Goal: Entertainment & Leisure: Consume media (video, audio)

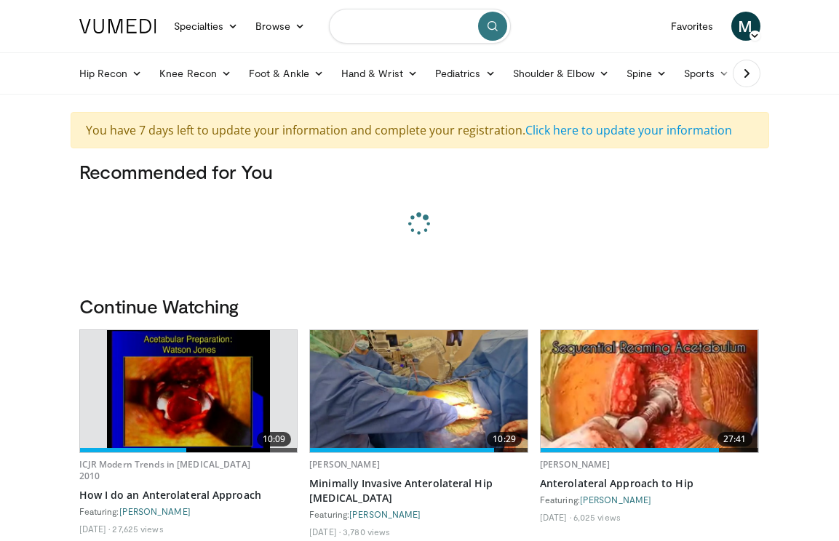
click at [407, 23] on input "Search topics, interventions" at bounding box center [420, 26] width 182 height 35
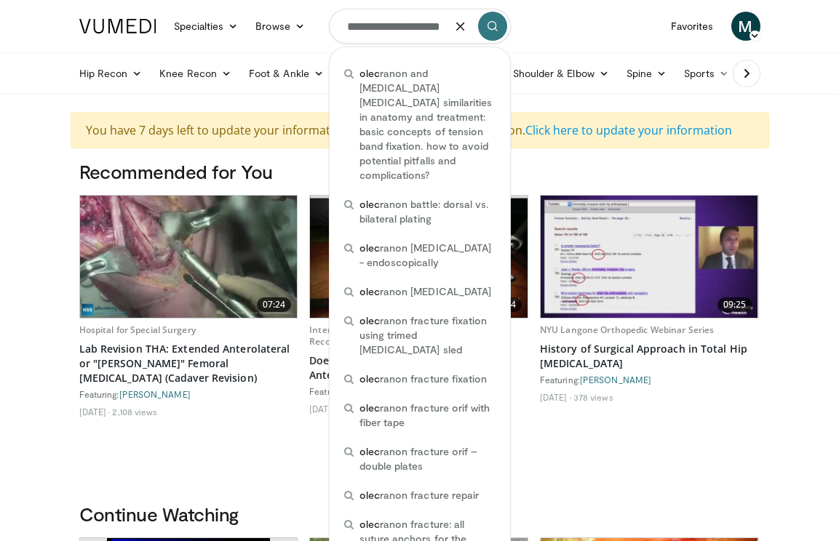
type input "**********"
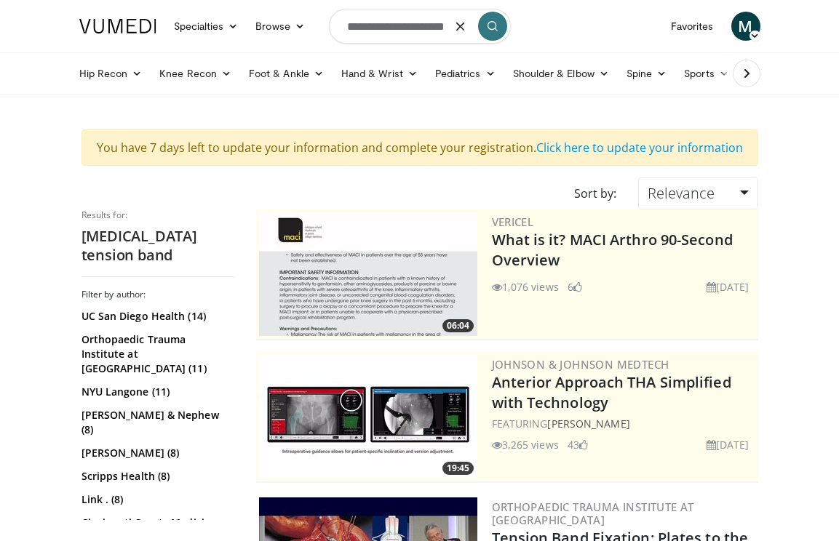
drag, startPoint x: 404, startPoint y: 26, endPoint x: 613, endPoint y: 36, distance: 209.0
click at [614, 39] on nav "Specialties Adult & Family Medicine Allergy, Asthma, Immunology Anesthesiology …" at bounding box center [420, 26] width 698 height 52
type input "**********"
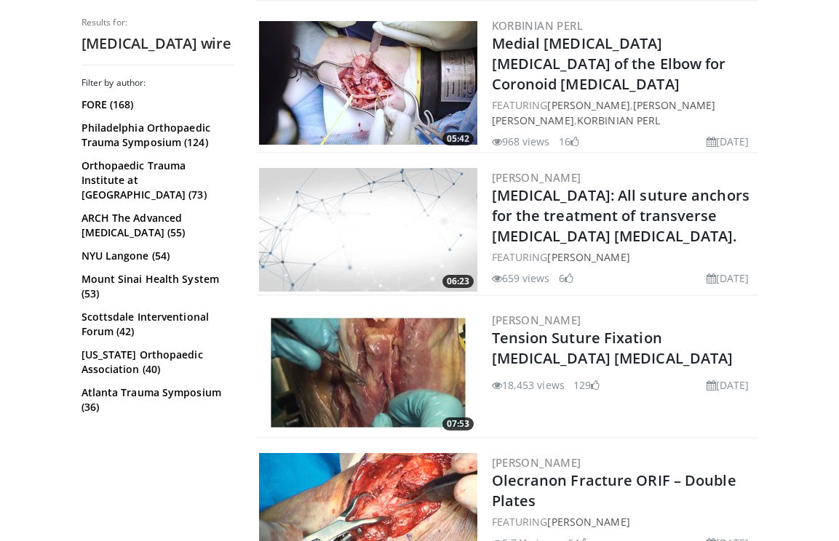
scroll to position [2517, 0]
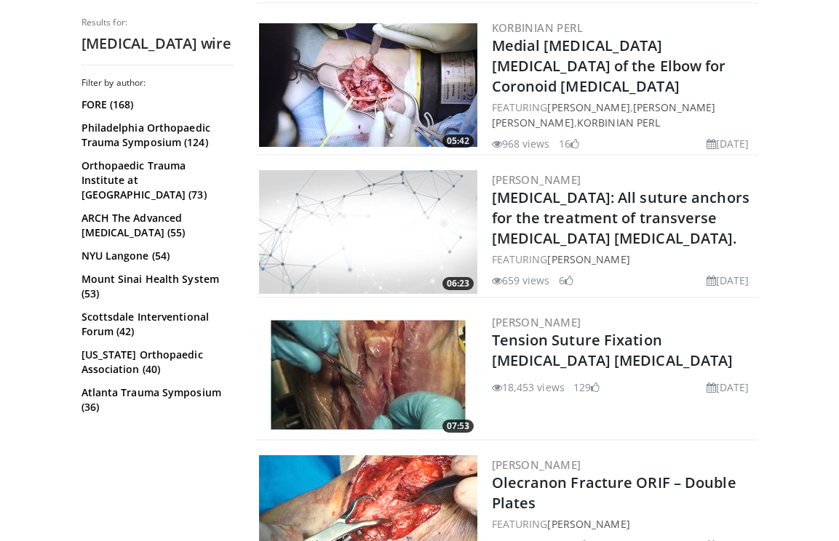
click at [410, 327] on img at bounding box center [368, 375] width 218 height 124
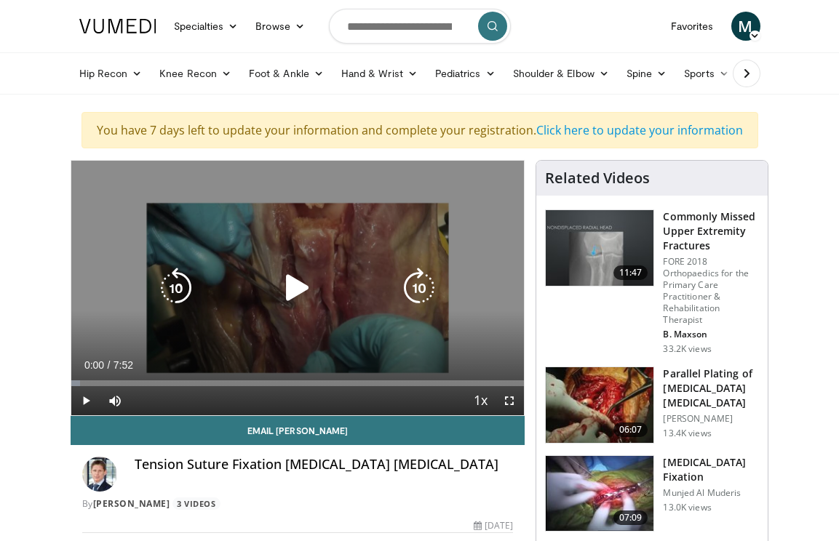
click at [296, 282] on icon "Video Player" at bounding box center [297, 288] width 41 height 41
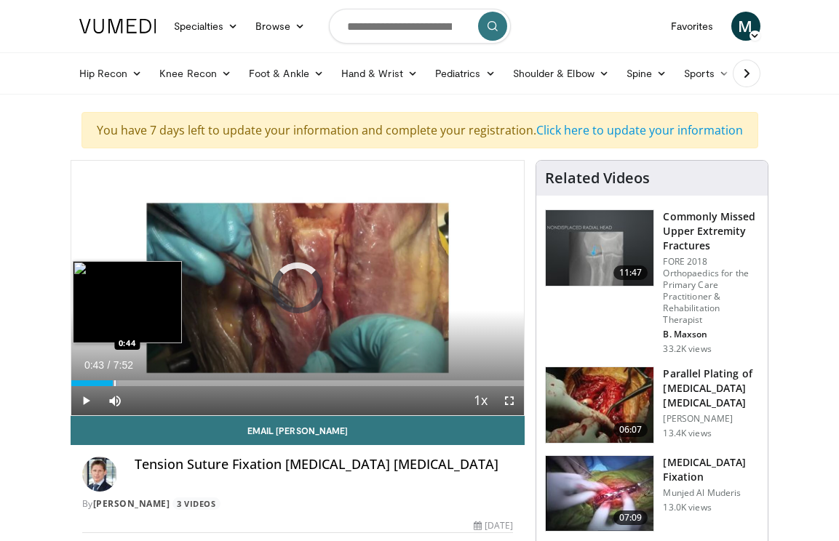
click at [113, 383] on div "Loaded : 10.58% 0:43 0:44" at bounding box center [297, 383] width 453 height 6
click at [135, 383] on div "Loaded : 27.47% 0:53 1:07" at bounding box center [297, 383] width 453 height 6
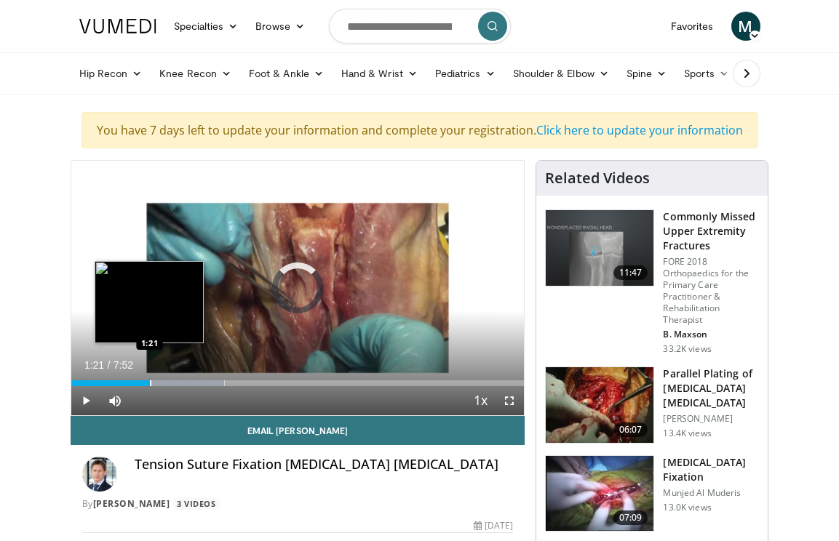
click at [150, 383] on div "Progress Bar" at bounding box center [150, 383] width 1 height 6
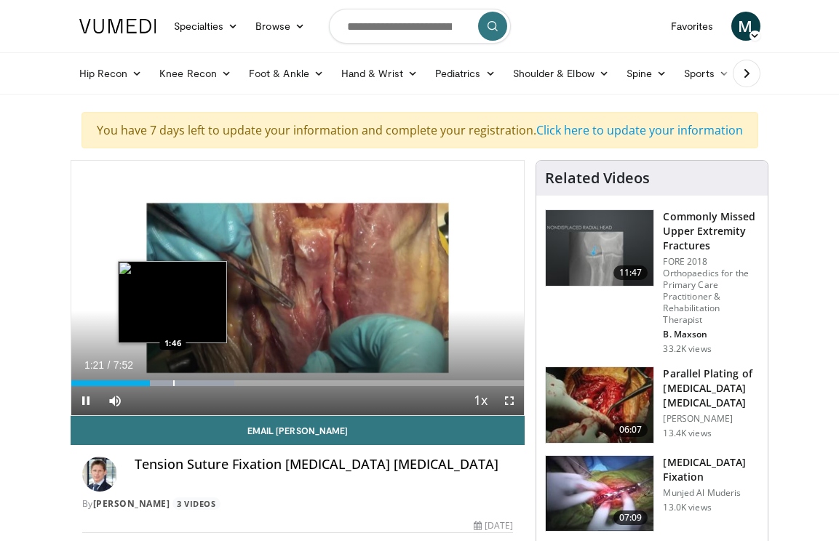
click at [173, 383] on div "Progress Bar" at bounding box center [173, 383] width 1 height 6
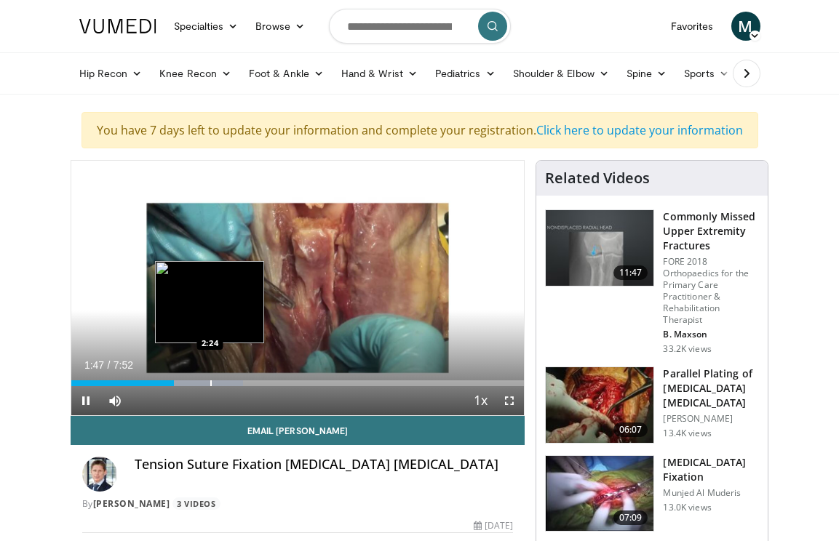
click at [210, 381] on div "Progress Bar" at bounding box center [210, 383] width 1 height 6
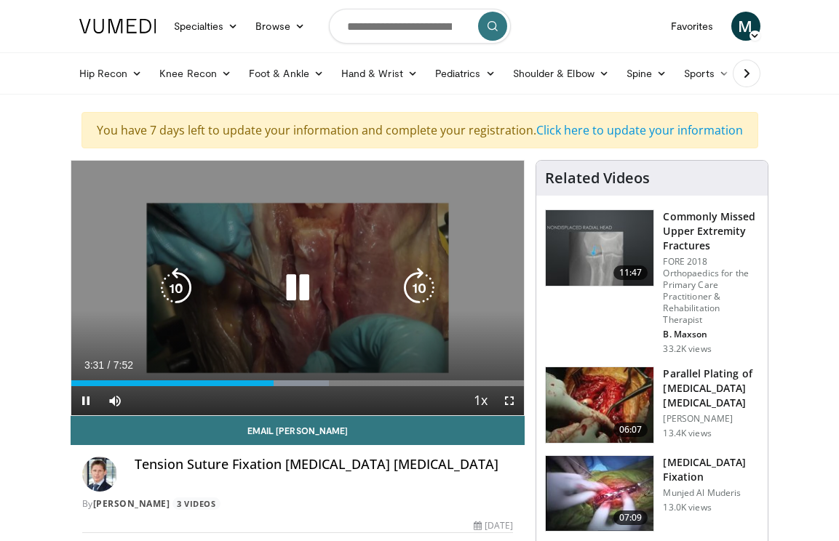
click at [299, 290] on icon "Video Player" at bounding box center [297, 288] width 41 height 41
